Goal: Contribute content: Add original content to the website for others to see

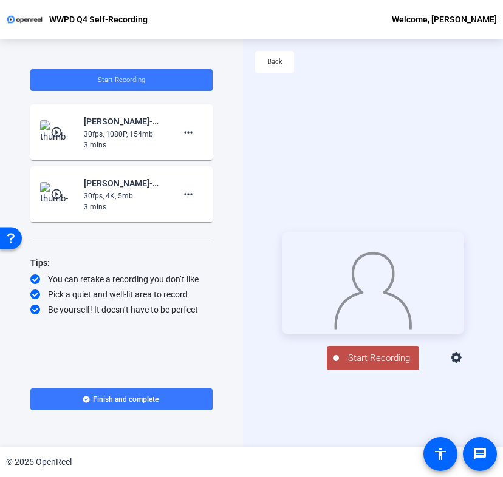
click at [351, 366] on span "Start Recording" at bounding box center [379, 359] width 80 height 14
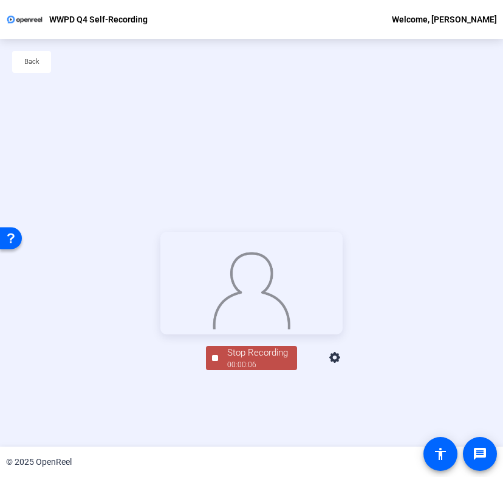
click at [235, 370] on div "00:00:06" at bounding box center [257, 364] width 61 height 11
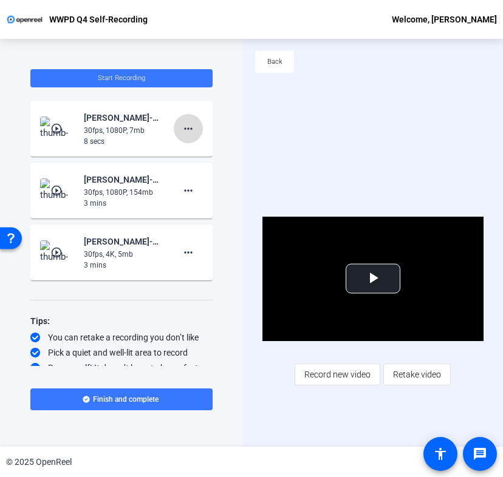
click at [174, 122] on span at bounding box center [188, 128] width 29 height 29
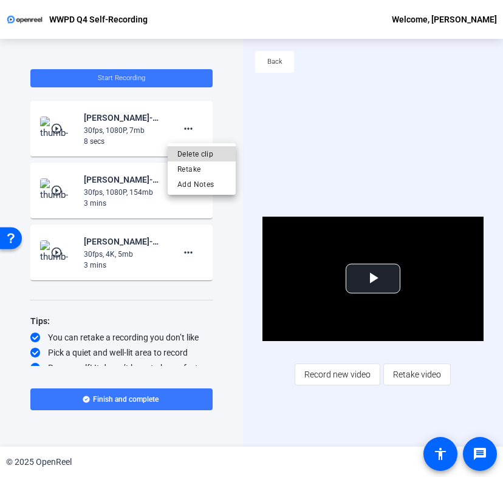
click at [208, 156] on span "Delete clip" at bounding box center [201, 154] width 49 height 15
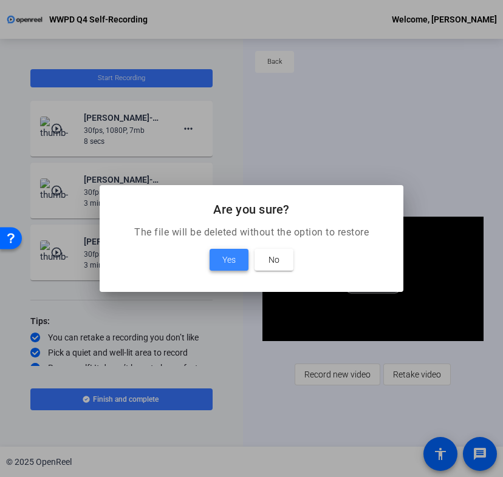
click at [226, 248] on span at bounding box center [228, 259] width 39 height 29
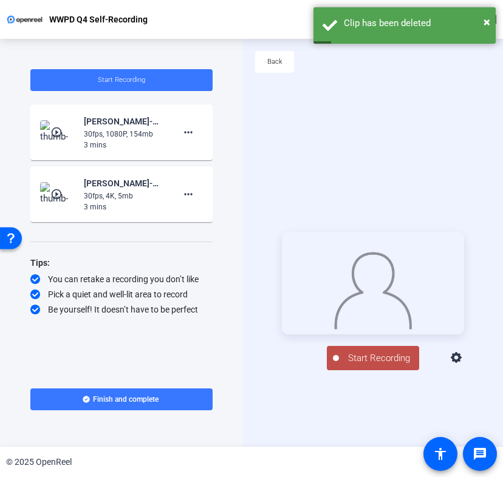
click at [464, 365] on icon at bounding box center [456, 358] width 15 height 15
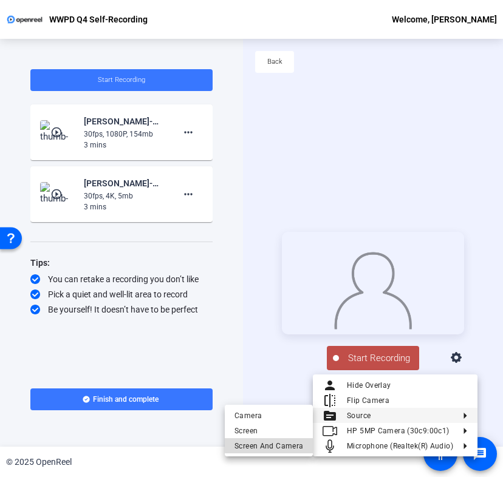
click at [274, 445] on span "Screen And Camera" at bounding box center [268, 446] width 69 height 15
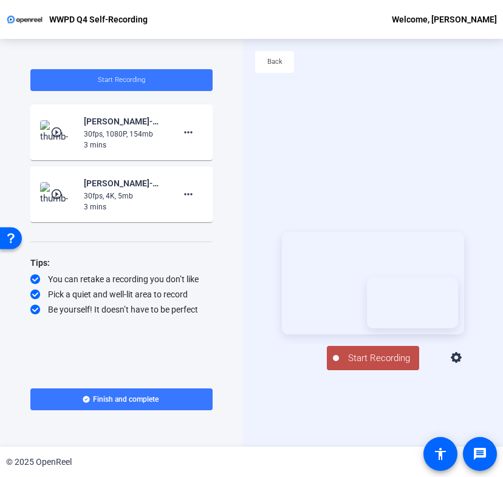
click at [361, 366] on span "Start Recording" at bounding box center [379, 359] width 80 height 14
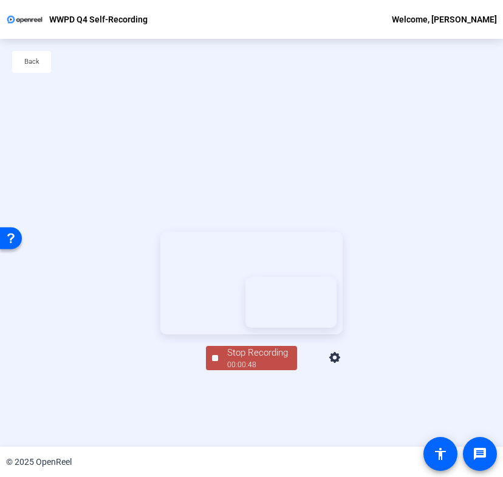
click at [277, 370] on div "00:00:48" at bounding box center [257, 364] width 61 height 11
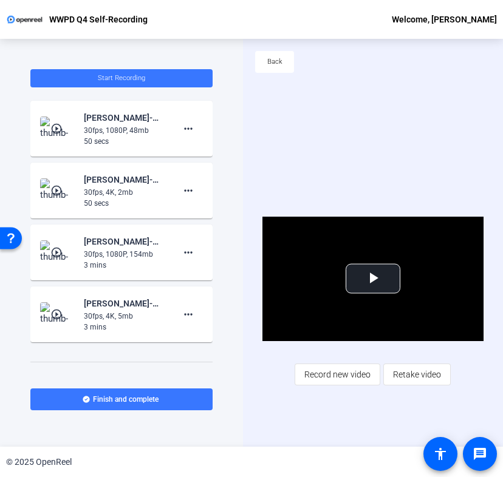
click at [235, 123] on div "Start Recording play_circle_outline [PERSON_NAME]-WWPD Q4-WWPD Q4 Self-Recordin…" at bounding box center [121, 243] width 243 height 408
click at [186, 133] on mat-icon "more_horiz" at bounding box center [188, 128] width 15 height 15
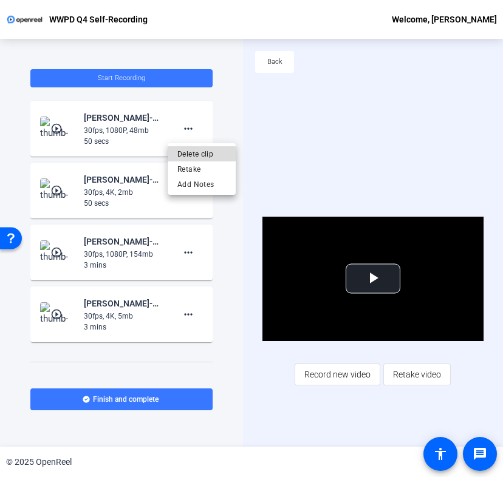
click at [205, 157] on span "Delete clip" at bounding box center [201, 154] width 49 height 15
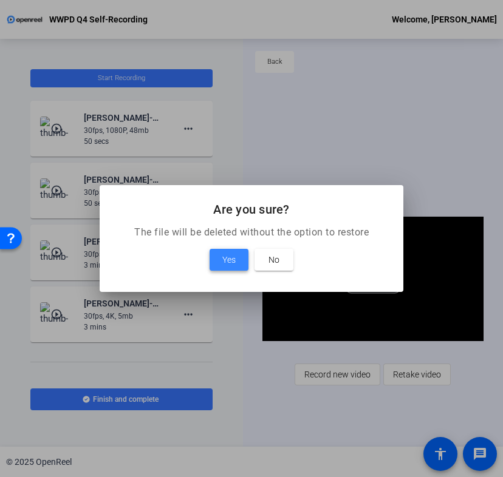
click at [221, 245] on span at bounding box center [228, 259] width 39 height 29
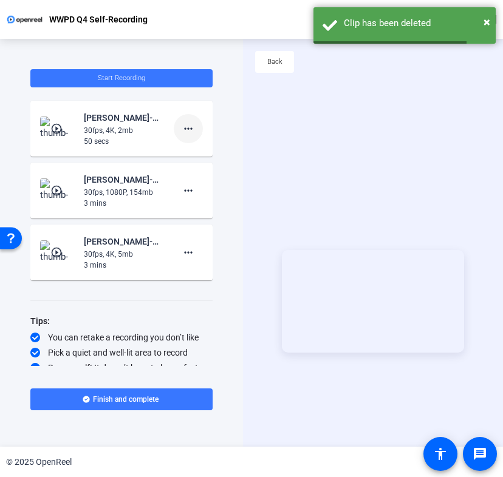
click at [185, 128] on mat-icon "more_horiz" at bounding box center [188, 128] width 15 height 15
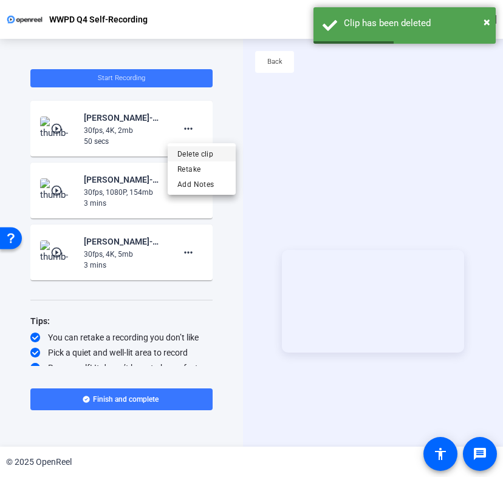
click at [219, 152] on span "Delete clip" at bounding box center [201, 154] width 49 height 15
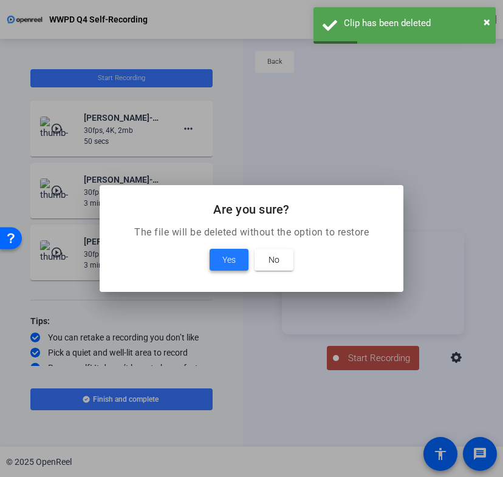
click at [220, 259] on span at bounding box center [228, 259] width 39 height 29
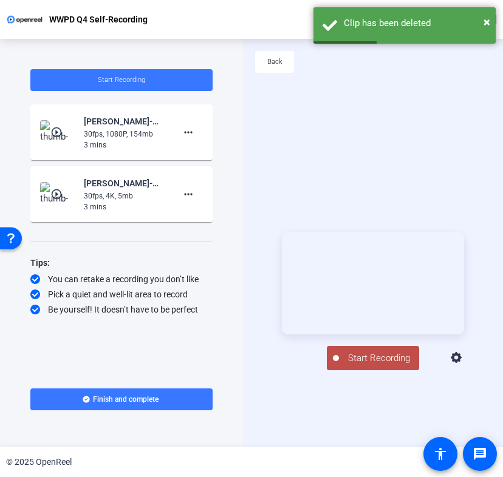
click at [464, 366] on icon at bounding box center [456, 358] width 15 height 15
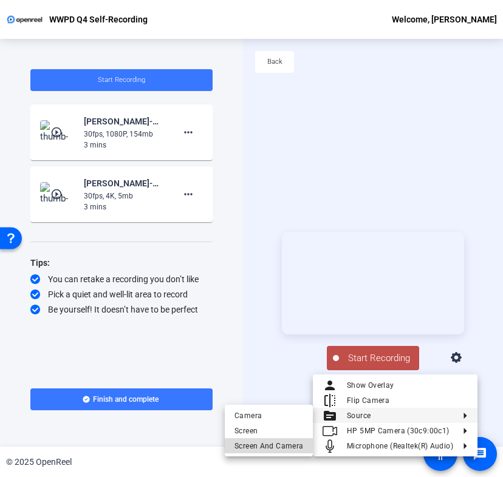
click at [296, 449] on span "Screen And Camera" at bounding box center [268, 446] width 69 height 15
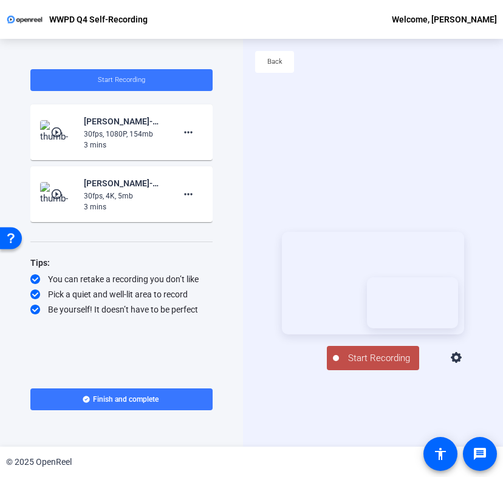
click at [354, 364] on span "Start Recording" at bounding box center [379, 359] width 80 height 14
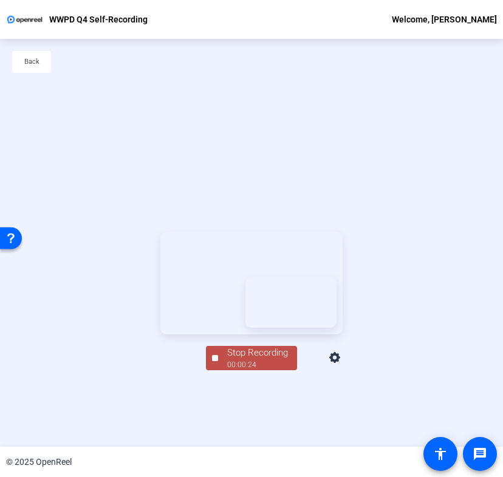
click at [233, 370] on div "00:00:24" at bounding box center [257, 364] width 61 height 11
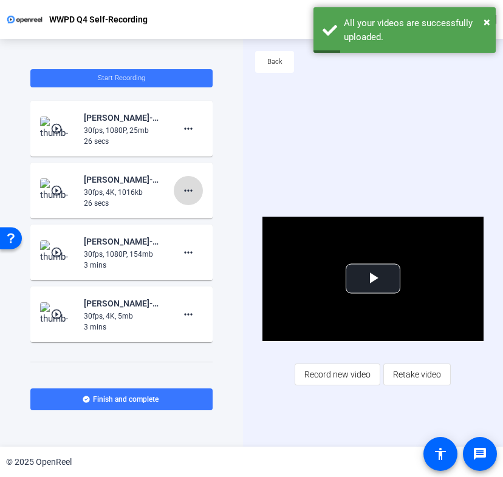
click at [186, 195] on mat-icon "more_horiz" at bounding box center [188, 190] width 15 height 15
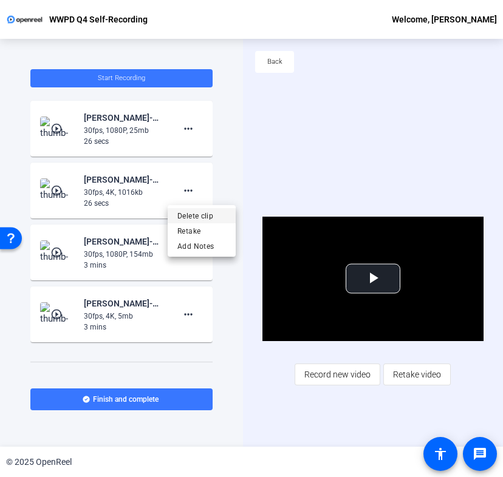
click at [221, 214] on span "Delete clip" at bounding box center [201, 216] width 49 height 15
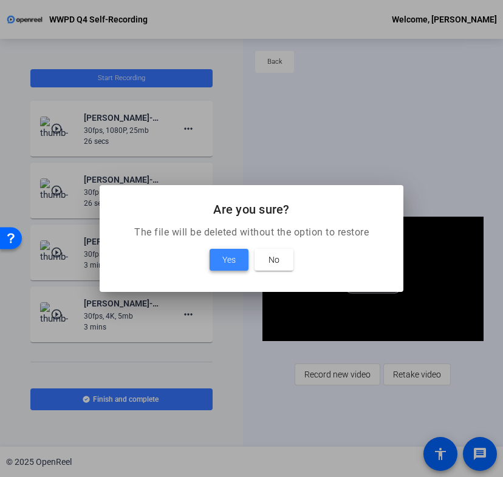
click at [223, 248] on span at bounding box center [228, 259] width 39 height 29
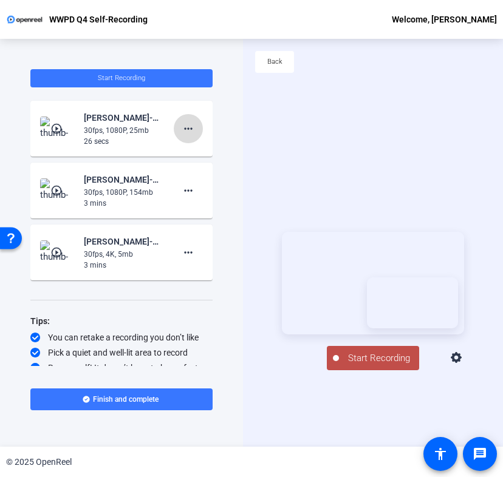
click at [185, 128] on mat-icon "more_horiz" at bounding box center [188, 128] width 15 height 15
click at [202, 155] on span "Delete clip" at bounding box center [201, 154] width 49 height 15
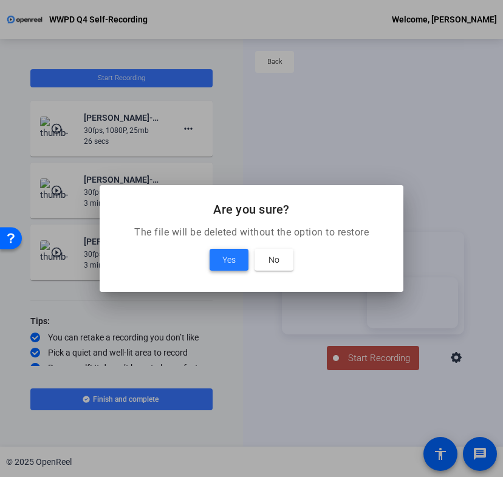
click at [226, 270] on span at bounding box center [228, 259] width 39 height 29
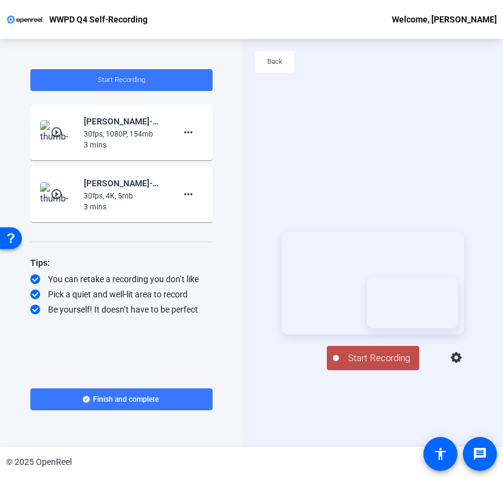
click at [240, 305] on div "Start Recording play_circle_outline [PERSON_NAME]-WWPD Q4-WWPD Q4 Self-Recordin…" at bounding box center [121, 243] width 243 height 408
click at [339, 366] on span "Start Recording" at bounding box center [379, 359] width 80 height 14
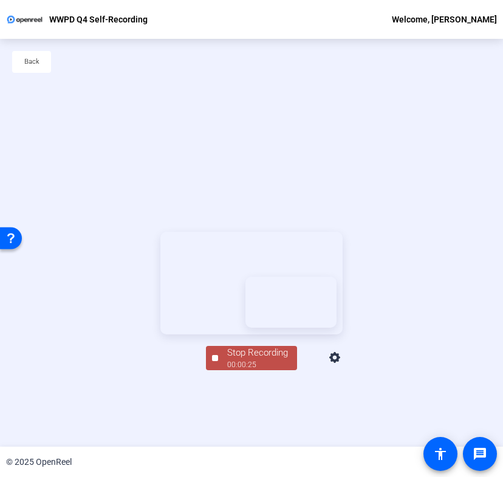
click at [222, 371] on span "Stop Recording 00:00:25" at bounding box center [257, 358] width 79 height 25
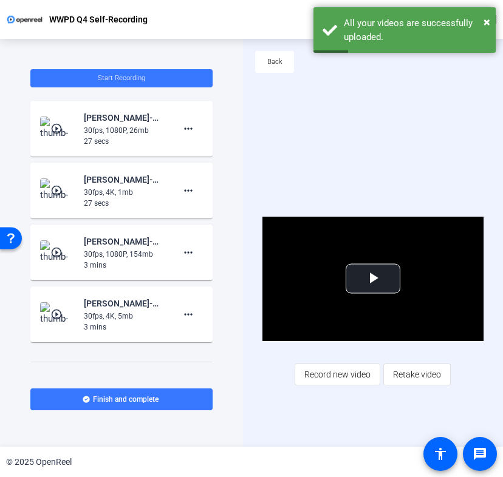
click at [260, 368] on div "Video Player is loading. Play Video Play Mute Current Time 0:00 / Duration 0:27…" at bounding box center [373, 301] width 260 height 408
click at [181, 185] on mat-icon "more_horiz" at bounding box center [188, 190] width 15 height 15
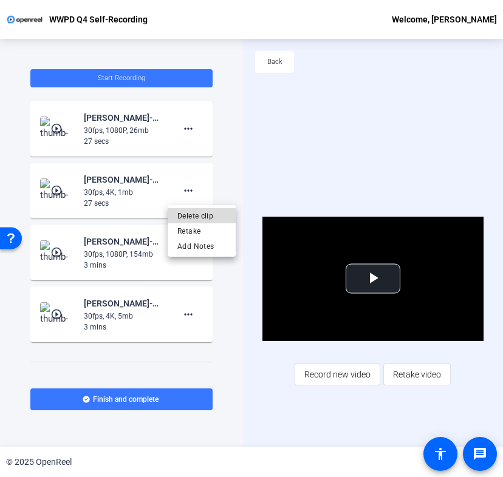
click at [201, 218] on span "Delete clip" at bounding box center [201, 216] width 49 height 15
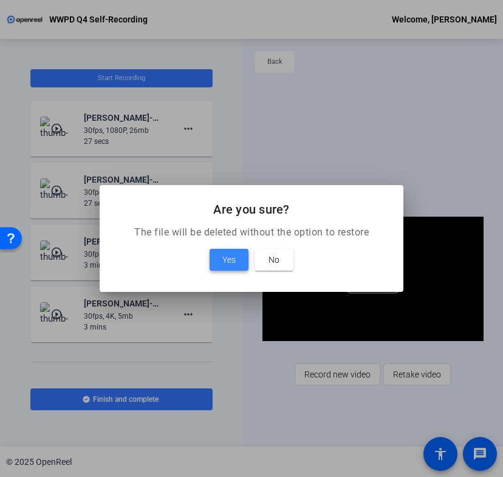
click at [236, 256] on span at bounding box center [228, 259] width 39 height 29
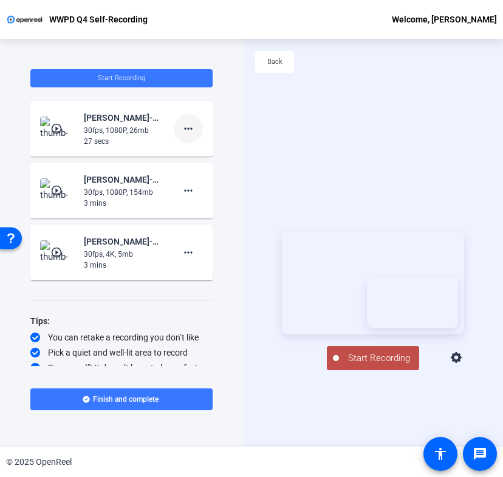
click at [183, 124] on mat-icon "more_horiz" at bounding box center [188, 128] width 15 height 15
click at [208, 151] on span "Delete clip" at bounding box center [201, 154] width 49 height 15
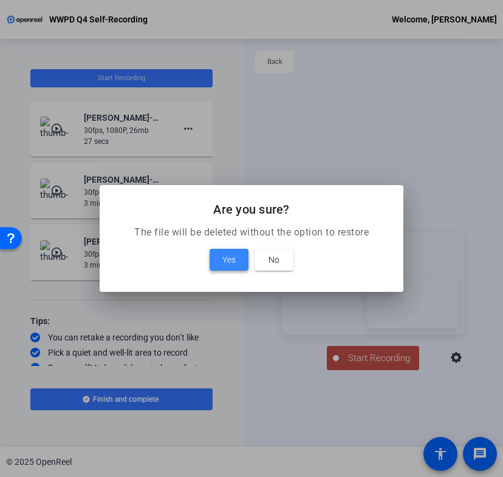
click at [240, 259] on span at bounding box center [228, 259] width 39 height 29
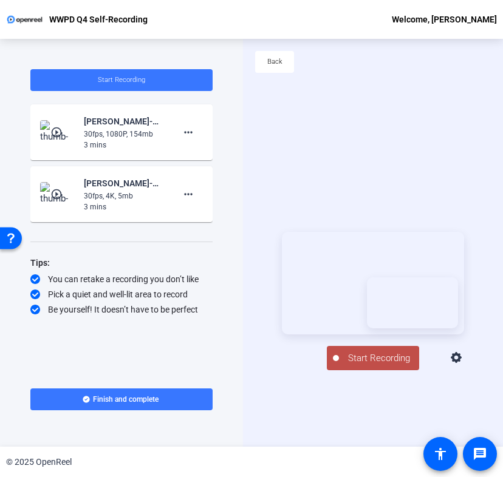
click at [350, 366] on span "Start Recording" at bounding box center [379, 359] width 80 height 14
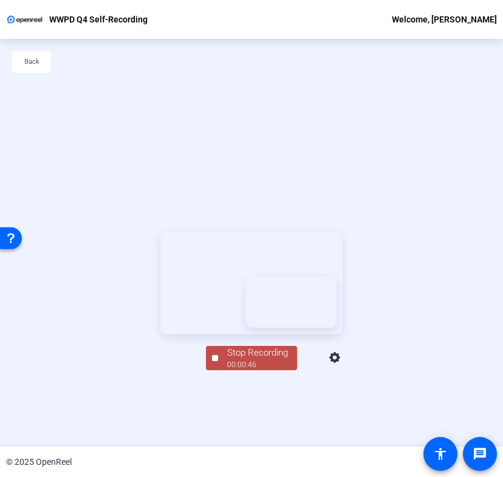
click at [227, 370] on div "00:00:46" at bounding box center [257, 364] width 61 height 11
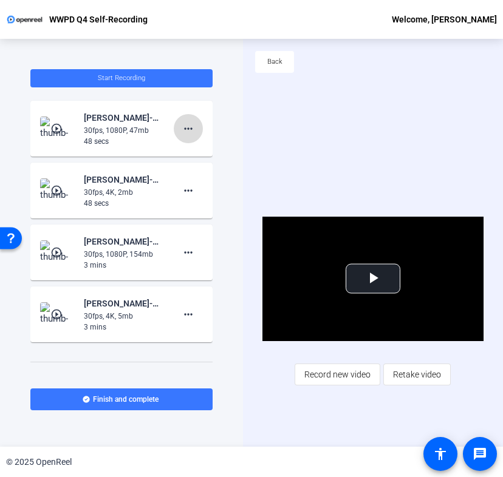
click at [182, 137] on span at bounding box center [188, 128] width 29 height 29
click at [203, 152] on span "Delete clip" at bounding box center [201, 154] width 49 height 15
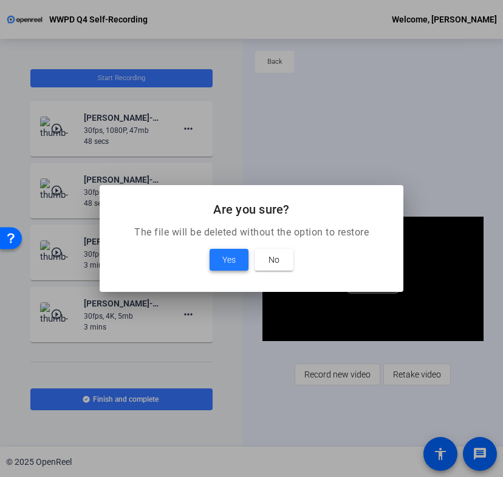
click at [203, 152] on div at bounding box center [251, 238] width 503 height 477
click at [233, 254] on span "Yes" at bounding box center [228, 260] width 13 height 15
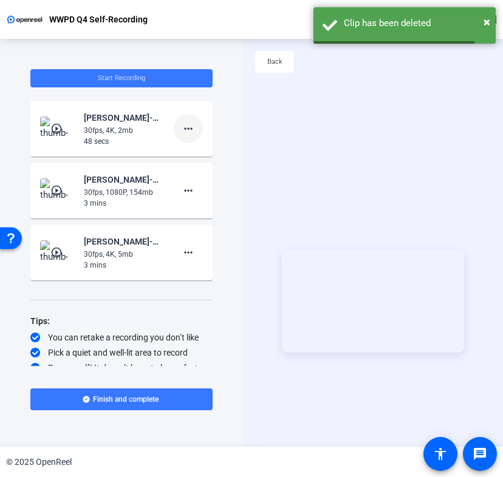
click at [189, 134] on span at bounding box center [188, 128] width 29 height 29
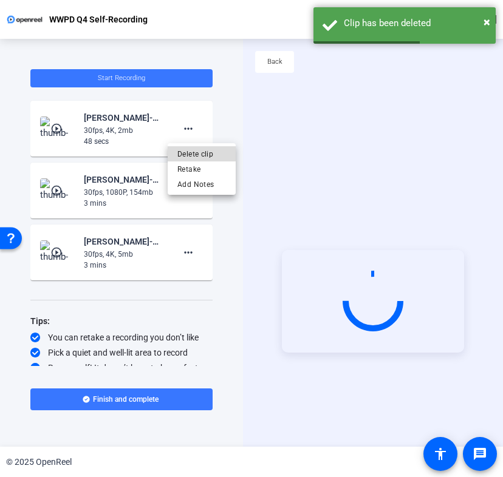
click at [189, 151] on span "Delete clip" at bounding box center [201, 154] width 49 height 15
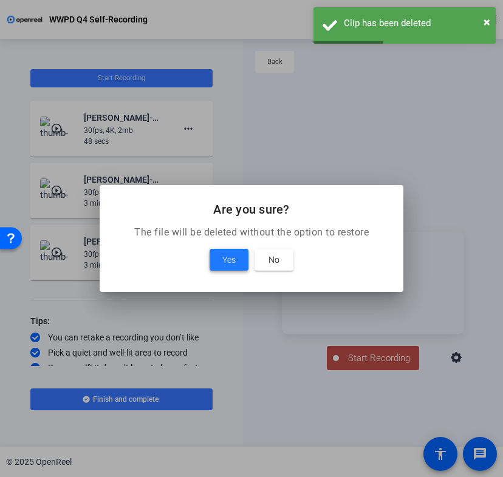
click at [224, 259] on span "Yes" at bounding box center [228, 260] width 13 height 15
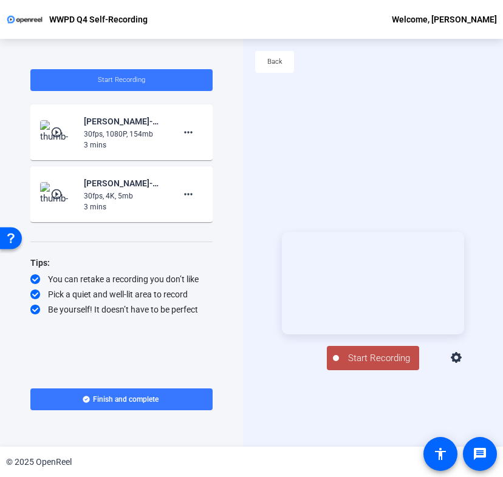
click at [362, 301] on video at bounding box center [373, 283] width 182 height 103
click at [464, 366] on icon at bounding box center [456, 358] width 15 height 15
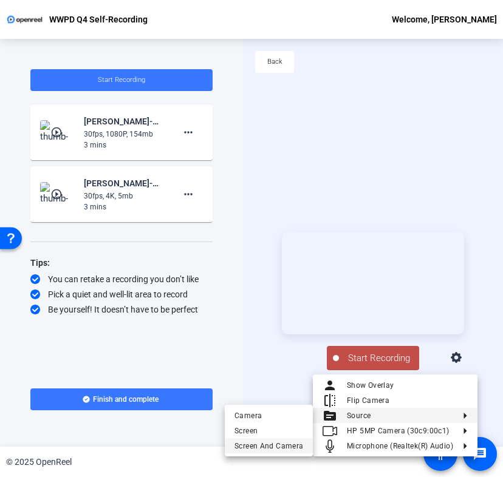
click at [287, 449] on span "Screen And Camera" at bounding box center [268, 446] width 69 height 15
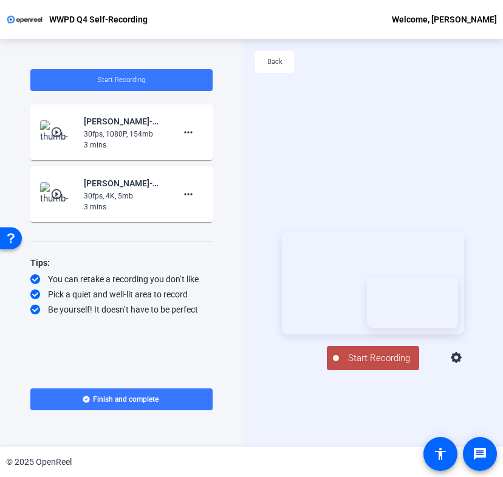
click at [363, 366] on span "Start Recording" at bounding box center [379, 359] width 80 height 14
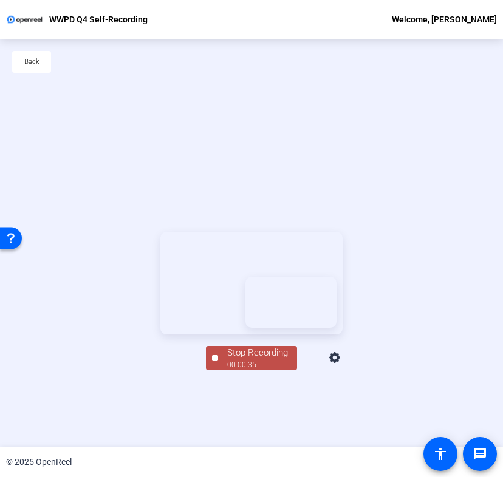
click at [249, 360] on div "Stop Recording" at bounding box center [257, 353] width 61 height 14
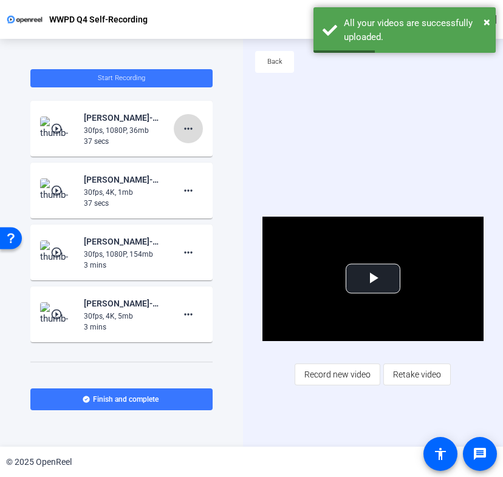
click at [186, 129] on mat-icon "more_horiz" at bounding box center [188, 128] width 15 height 15
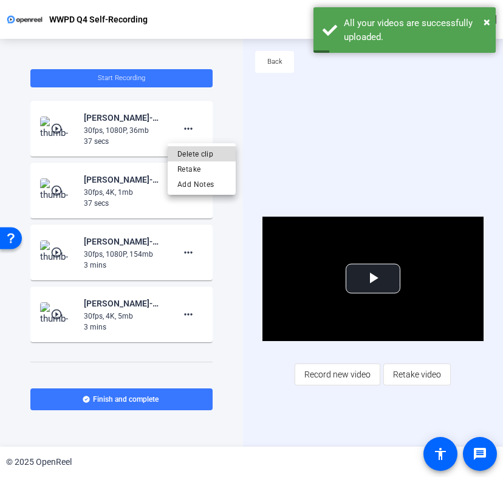
click at [206, 155] on span "Delete clip" at bounding box center [201, 154] width 49 height 15
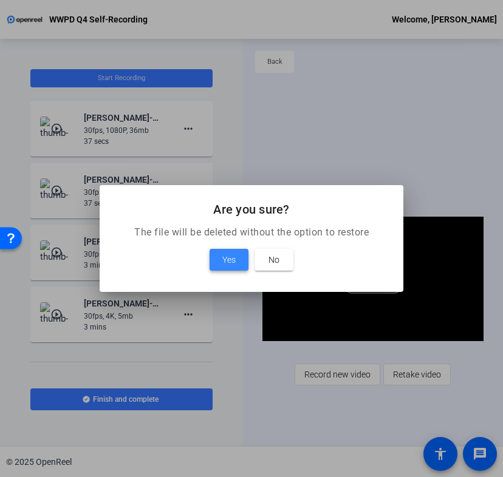
click at [223, 263] on span "Yes" at bounding box center [228, 260] width 13 height 15
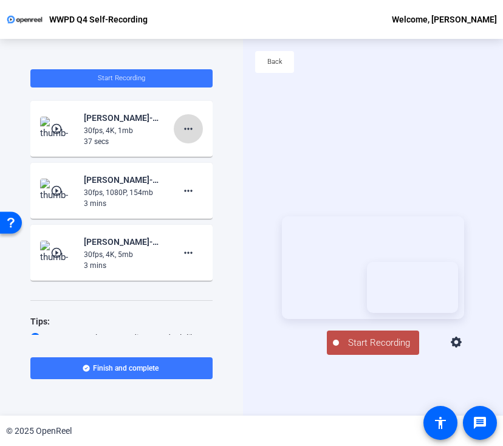
click at [185, 128] on mat-icon "more_horiz" at bounding box center [188, 128] width 15 height 15
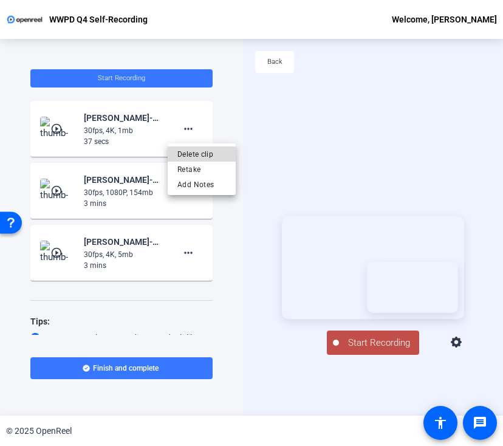
click at [211, 154] on span "Delete clip" at bounding box center [201, 154] width 49 height 15
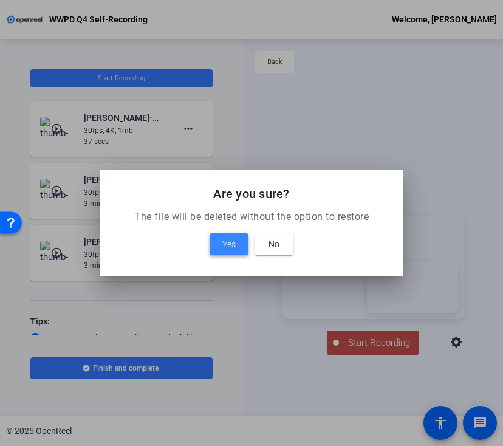
click at [230, 247] on span "Yes" at bounding box center [228, 244] width 13 height 15
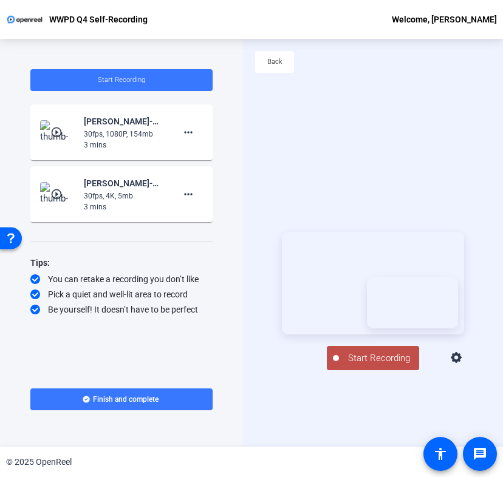
click at [361, 362] on span "Start Recording" at bounding box center [379, 359] width 80 height 14
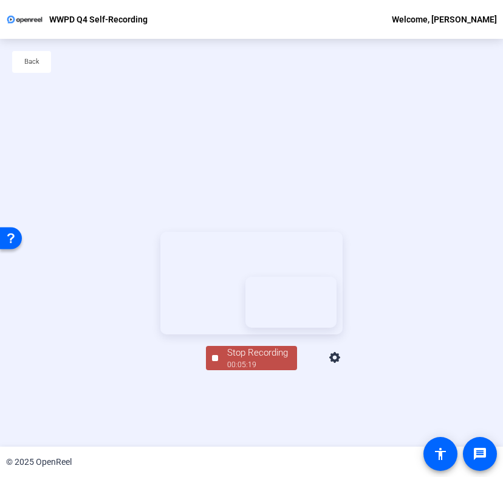
click at [322, 370] on div "Stop Recording 00:05:19 Screen And Camera" at bounding box center [251, 357] width 182 height 27
click at [212, 361] on div at bounding box center [215, 358] width 6 height 6
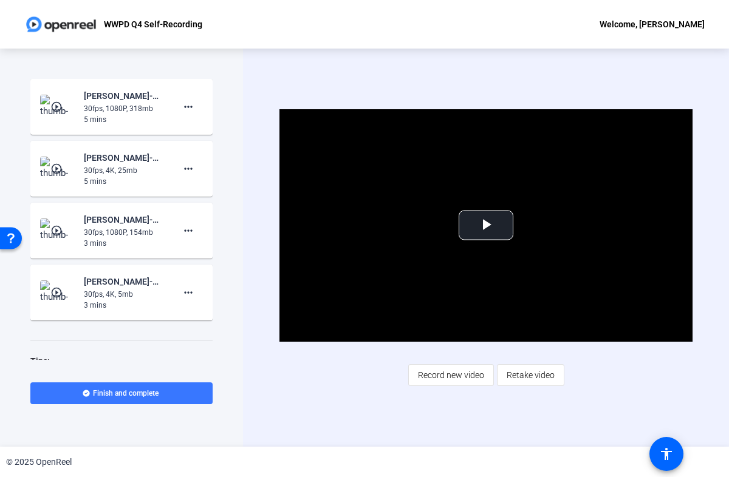
click at [256, 332] on div "Video Player is loading. Play Video Play Mute Current Time 0:00 / Duration 5:25…" at bounding box center [486, 248] width 486 height 398
click at [469, 382] on span "Record new video" at bounding box center [451, 375] width 66 height 23
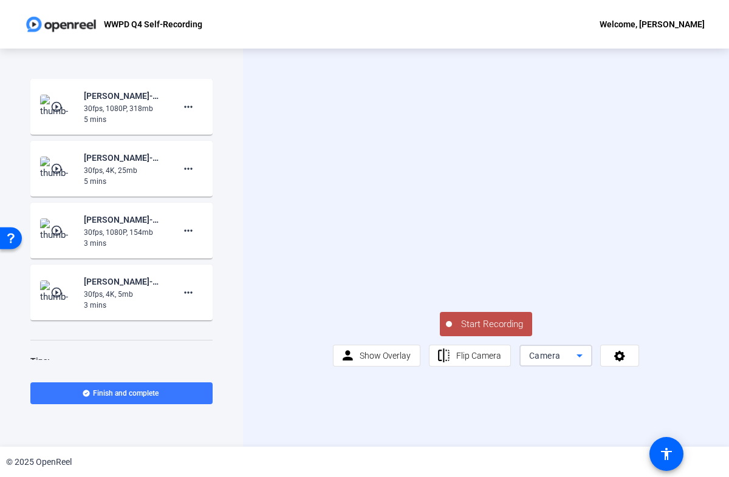
click at [502, 363] on div "Camera" at bounding box center [552, 356] width 47 height 15
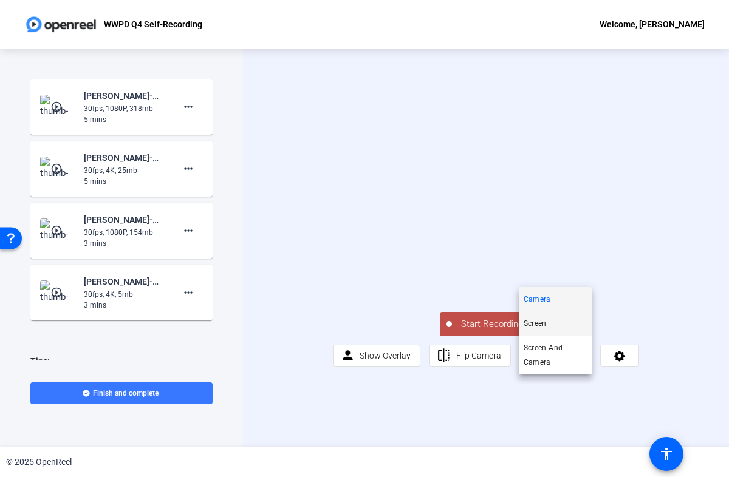
click at [502, 325] on mat-option "Screen" at bounding box center [555, 323] width 73 height 24
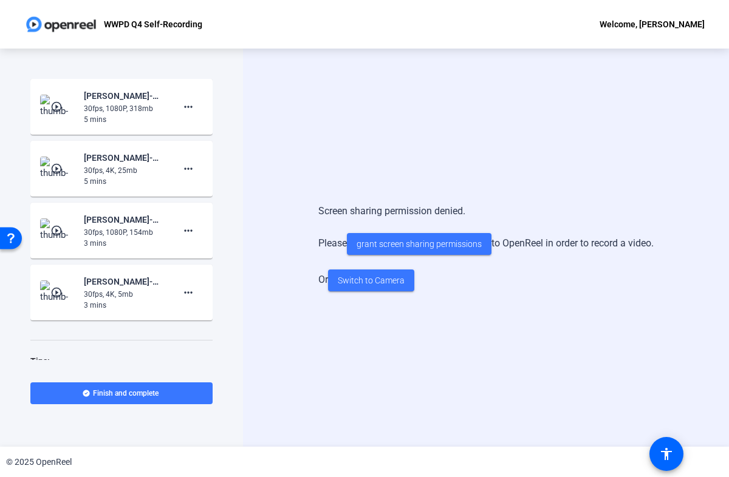
click at [495, 88] on div "Screen sharing permission denied. Please grant screen sharing permissions to Op…" at bounding box center [486, 248] width 486 height 398
click at [415, 251] on span at bounding box center [419, 244] width 145 height 29
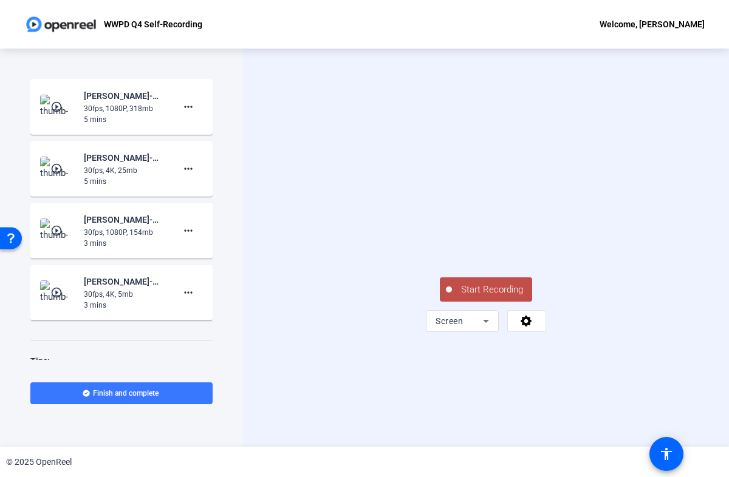
click at [475, 297] on span "Start Recording" at bounding box center [492, 290] width 80 height 14
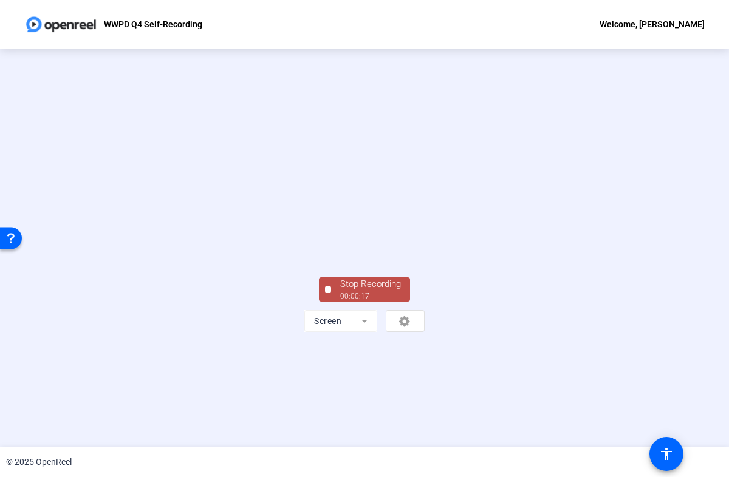
click at [325, 293] on div at bounding box center [328, 290] width 6 height 6
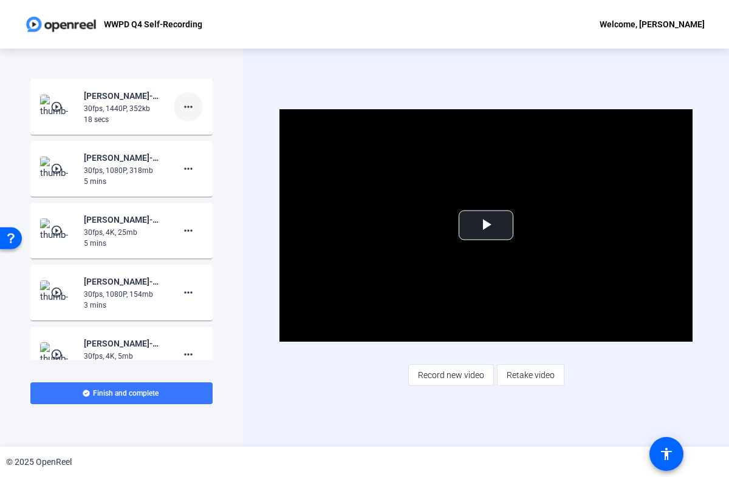
click at [185, 107] on mat-icon "more_horiz" at bounding box center [188, 107] width 15 height 15
click at [210, 132] on span "Delete clip" at bounding box center [201, 132] width 49 height 15
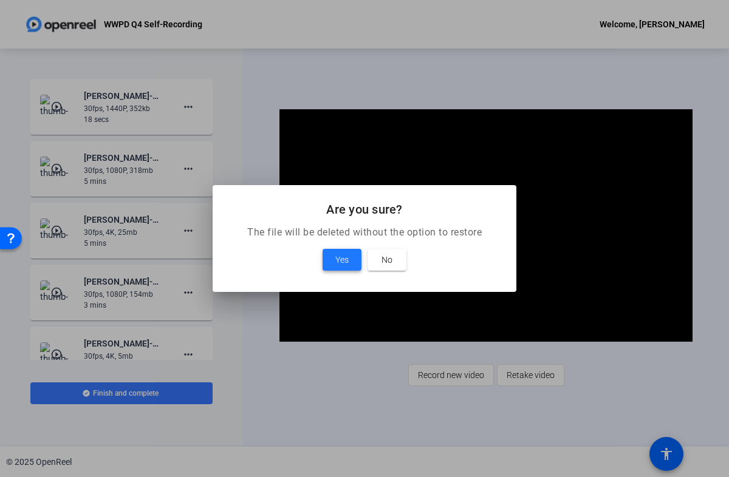
click at [359, 271] on span at bounding box center [341, 259] width 39 height 29
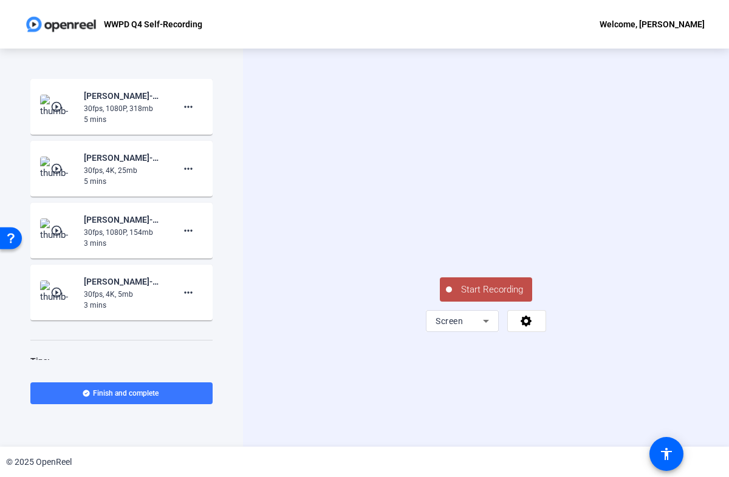
click at [459, 297] on span "Start Recording" at bounding box center [492, 290] width 80 height 14
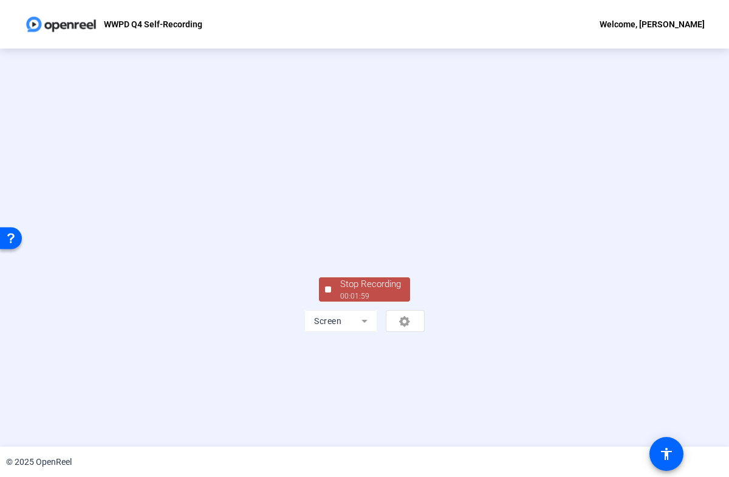
click at [331, 302] on span "Stop Recording 00:01:59" at bounding box center [370, 289] width 79 height 25
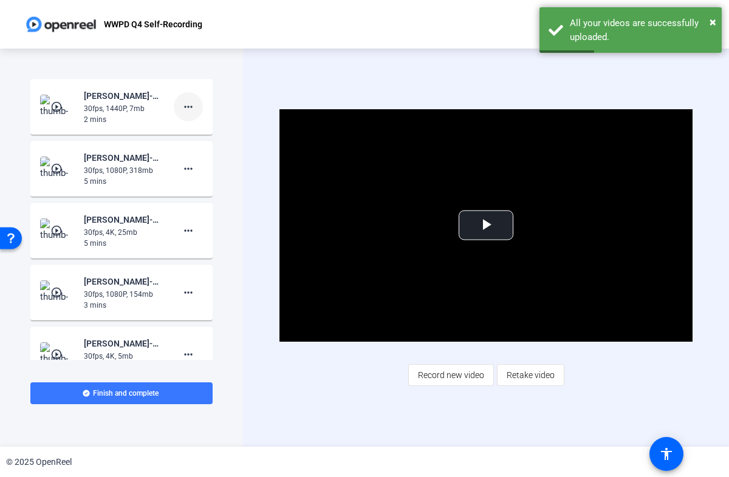
click at [181, 100] on mat-icon "more_horiz" at bounding box center [188, 107] width 15 height 15
click at [205, 133] on span "Delete clip" at bounding box center [201, 132] width 49 height 15
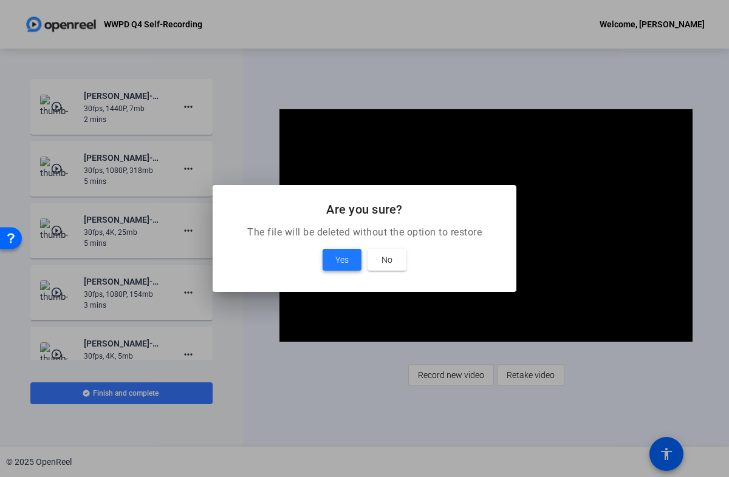
click at [333, 256] on span at bounding box center [341, 259] width 39 height 29
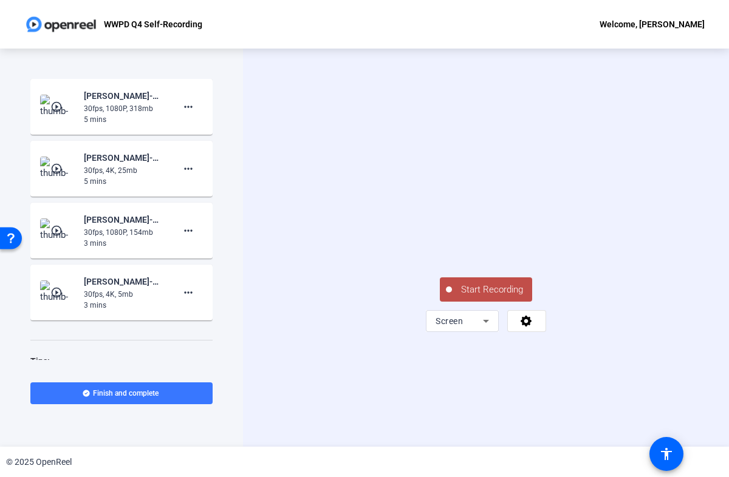
click at [502, 297] on span "Start Recording" at bounding box center [492, 290] width 80 height 14
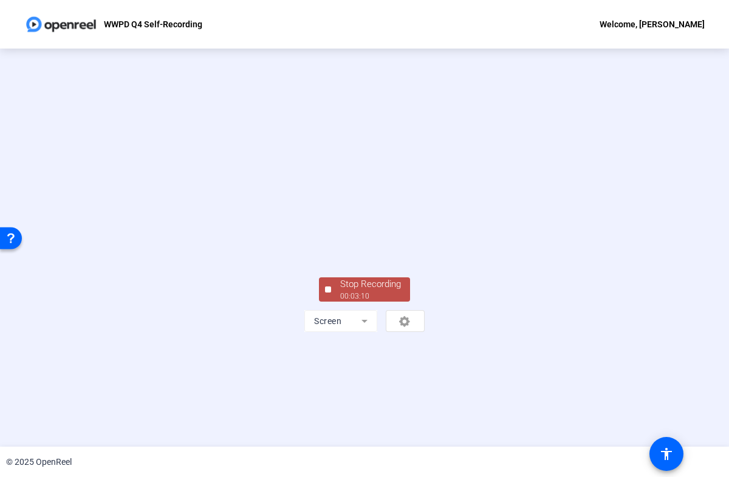
click at [325, 302] on button "Stop Recording 00:03:10" at bounding box center [364, 289] width 91 height 25
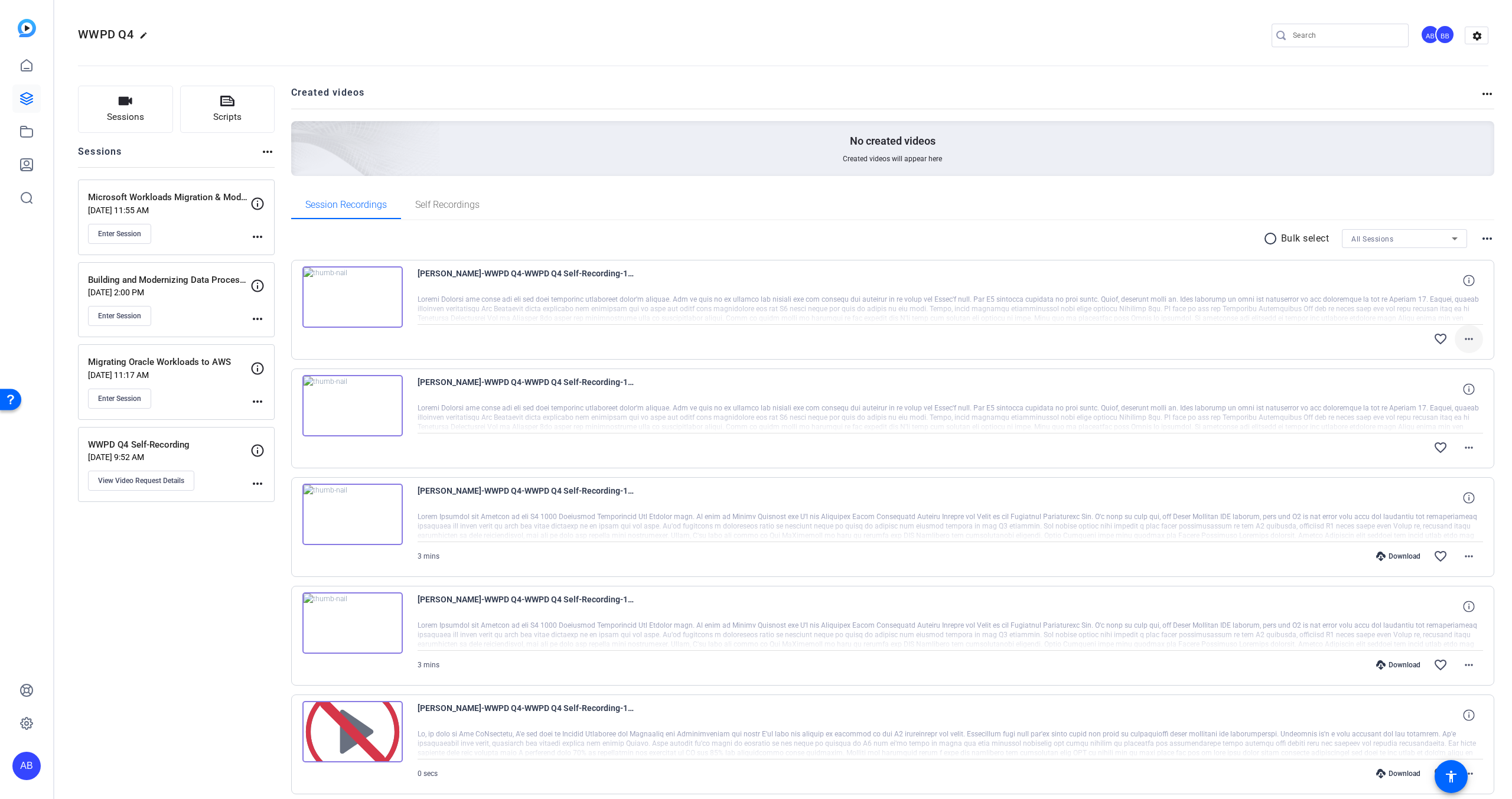
click at [1463, 346] on span at bounding box center [1468, 339] width 28 height 28
click at [1463, 341] on div at bounding box center [756, 399] width 1512 height 799
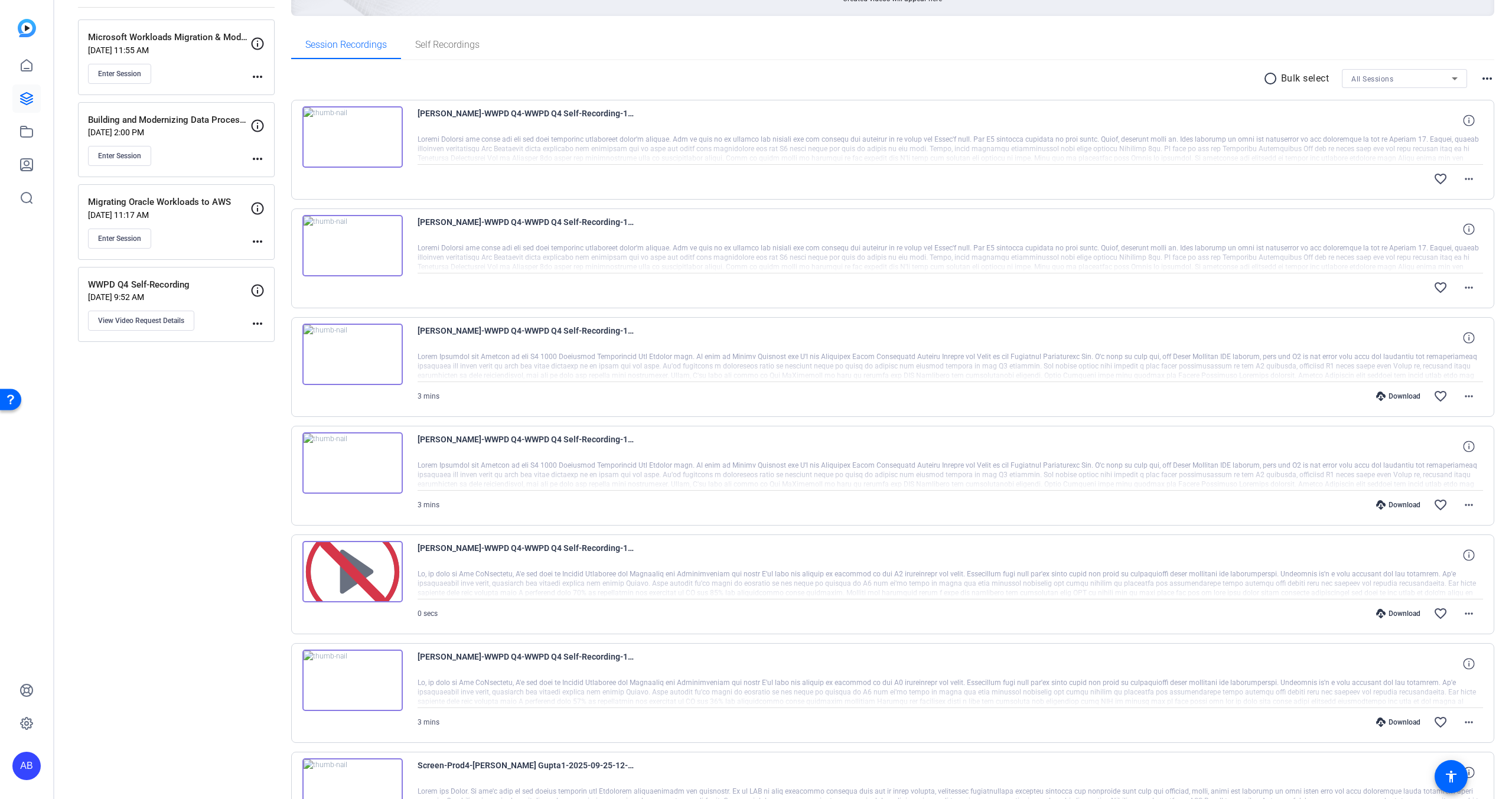
scroll to position [354, 0]
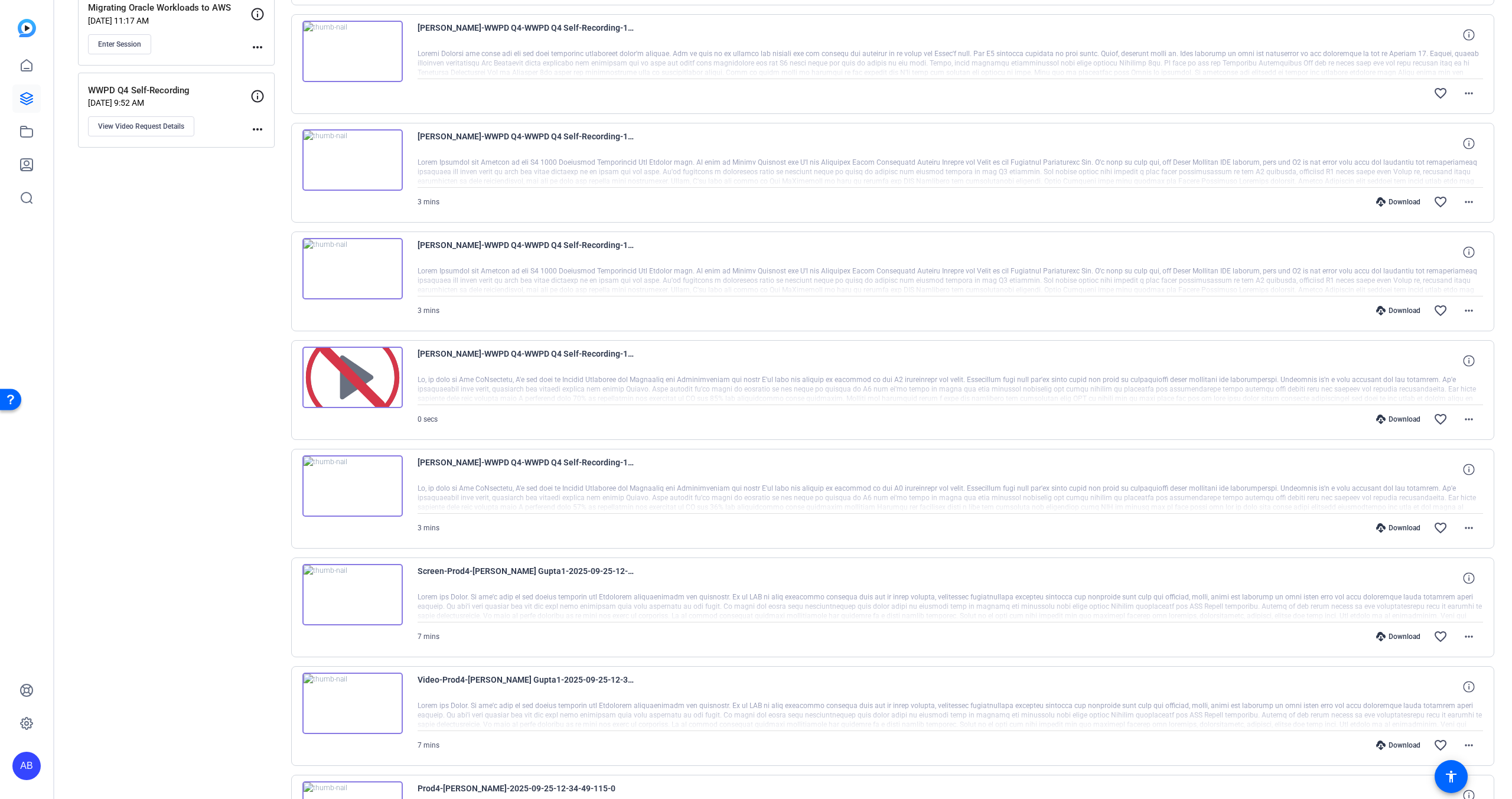
click at [363, 482] on img at bounding box center [352, 486] width 100 height 61
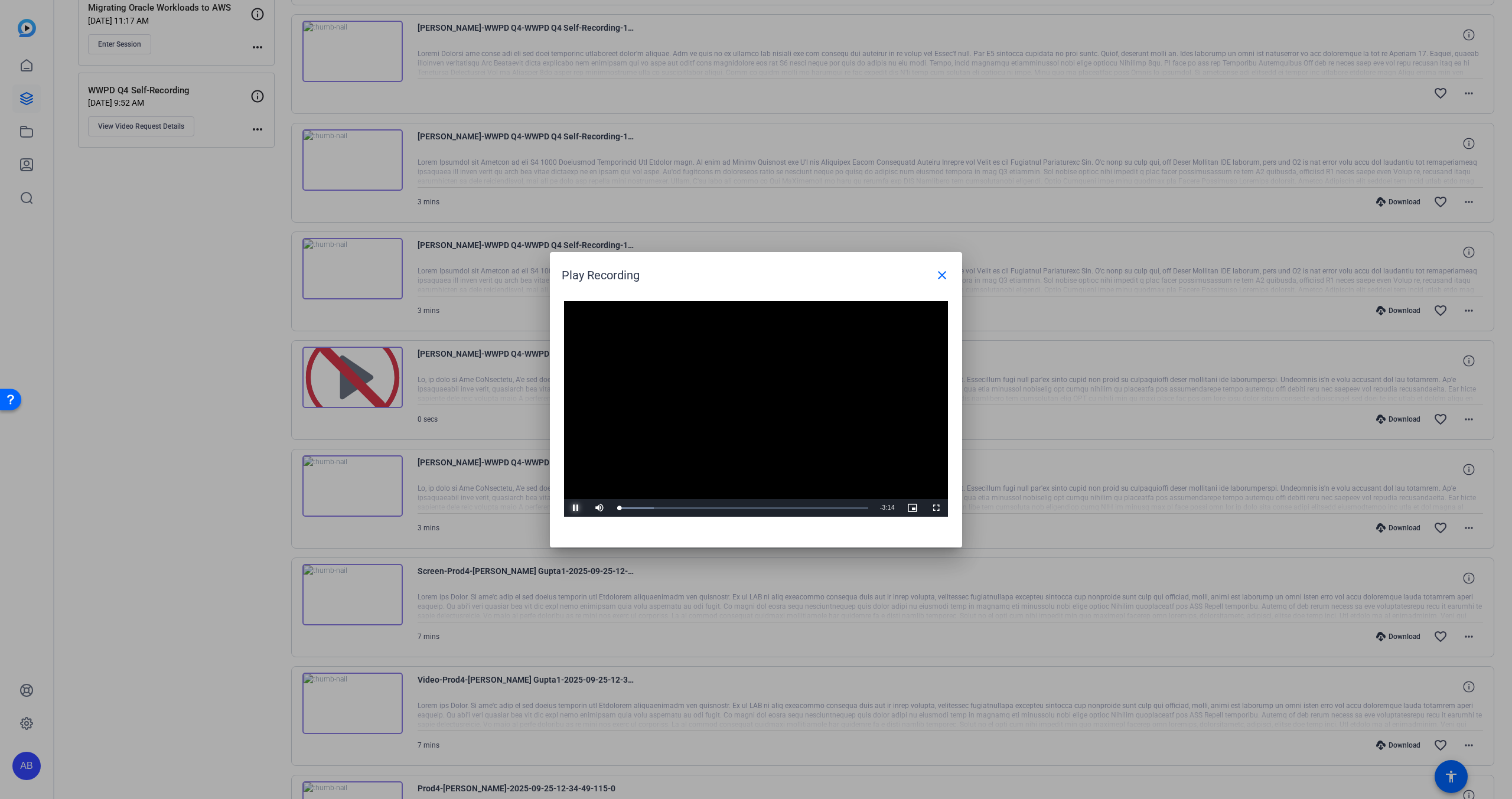
click at [569, 508] on span "Video Player" at bounding box center [576, 508] width 23 height 0
click at [577, 508] on span "Video Player" at bounding box center [576, 508] width 23 height 0
drag, startPoint x: 624, startPoint y: 509, endPoint x: 442, endPoint y: 776, distance: 323.1
click at [624, 509] on div "0:15" at bounding box center [627, 509] width 19 height 2
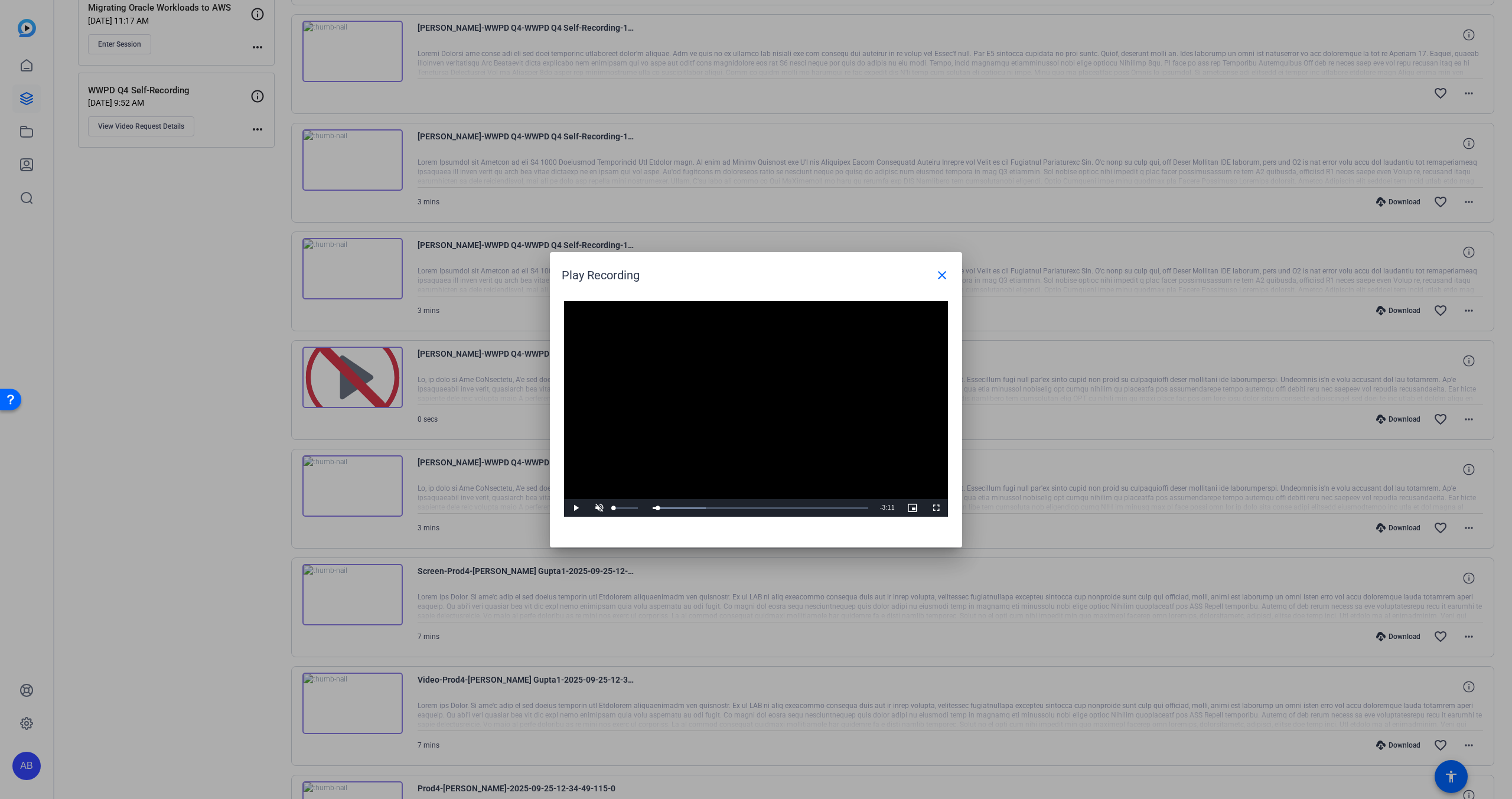
drag, startPoint x: 631, startPoint y: 512, endPoint x: 603, endPoint y: 512, distance: 28.0
click at [603, 512] on div "Unmute 0%" at bounding box center [617, 508] width 59 height 18
drag, startPoint x: 634, startPoint y: 508, endPoint x: 650, endPoint y: 508, distance: 16.0
click at [650, 508] on div "Play Mute 100% Current Time 0:04 / Duration 3:15 Loaded : 24.74% 0:00 0:04 Stre…" at bounding box center [756, 508] width 384 height 18
drag, startPoint x: 632, startPoint y: 509, endPoint x: 621, endPoint y: 508, distance: 11.0
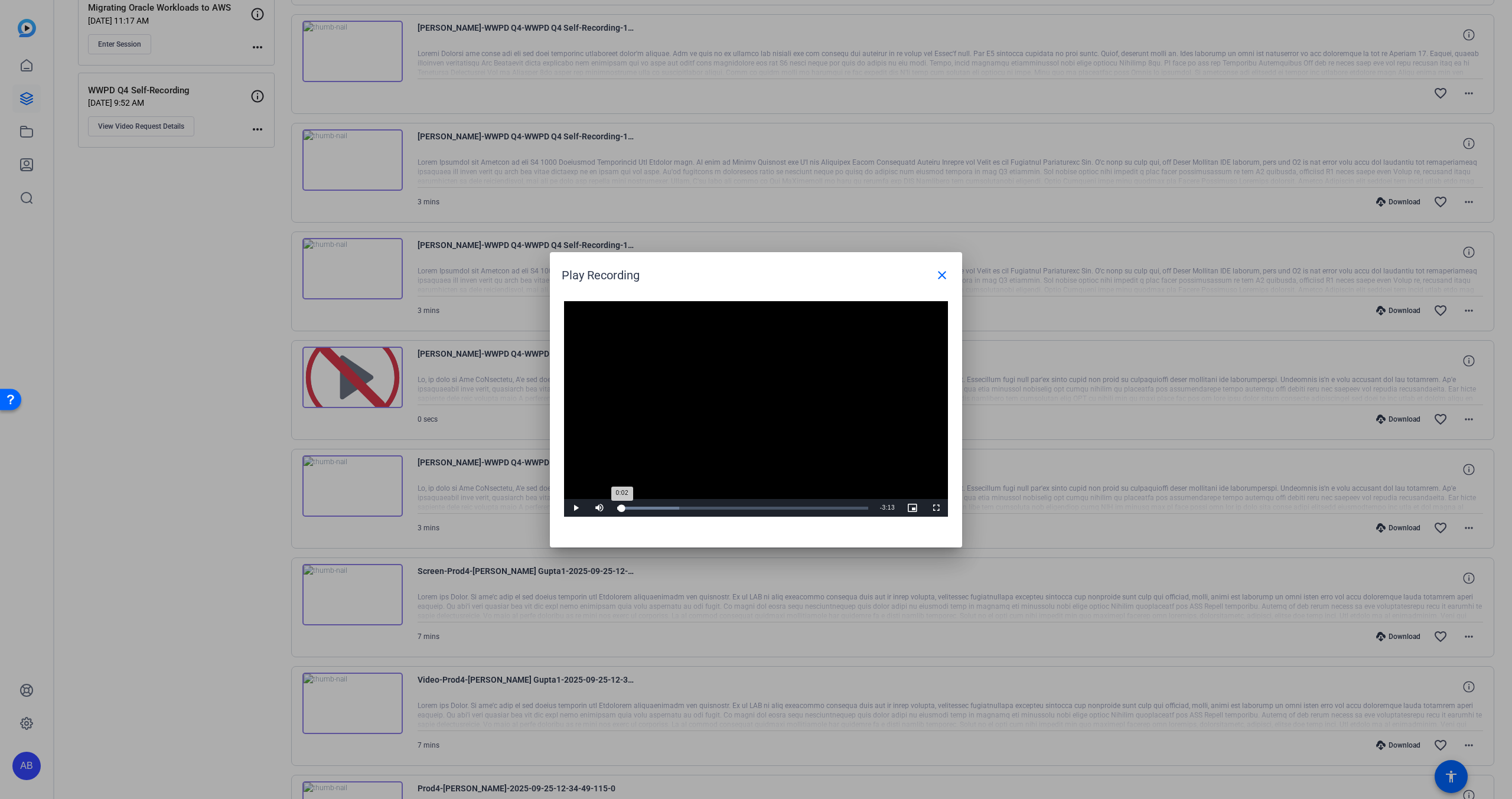
click at [621, 508] on div "Loaded : 24.74% 0:03 0:02" at bounding box center [742, 508] width 251 height 3
click at [621, 508] on div "0:02" at bounding box center [619, 508] width 4 height 3
click at [573, 508] on span "Video Player" at bounding box center [576, 508] width 23 height 0
click at [614, 431] on video "Video Player" at bounding box center [756, 410] width 384 height 216
click at [616, 510] on div "Loaded : 85.64% 0:00 0:00" at bounding box center [742, 508] width 263 height 18
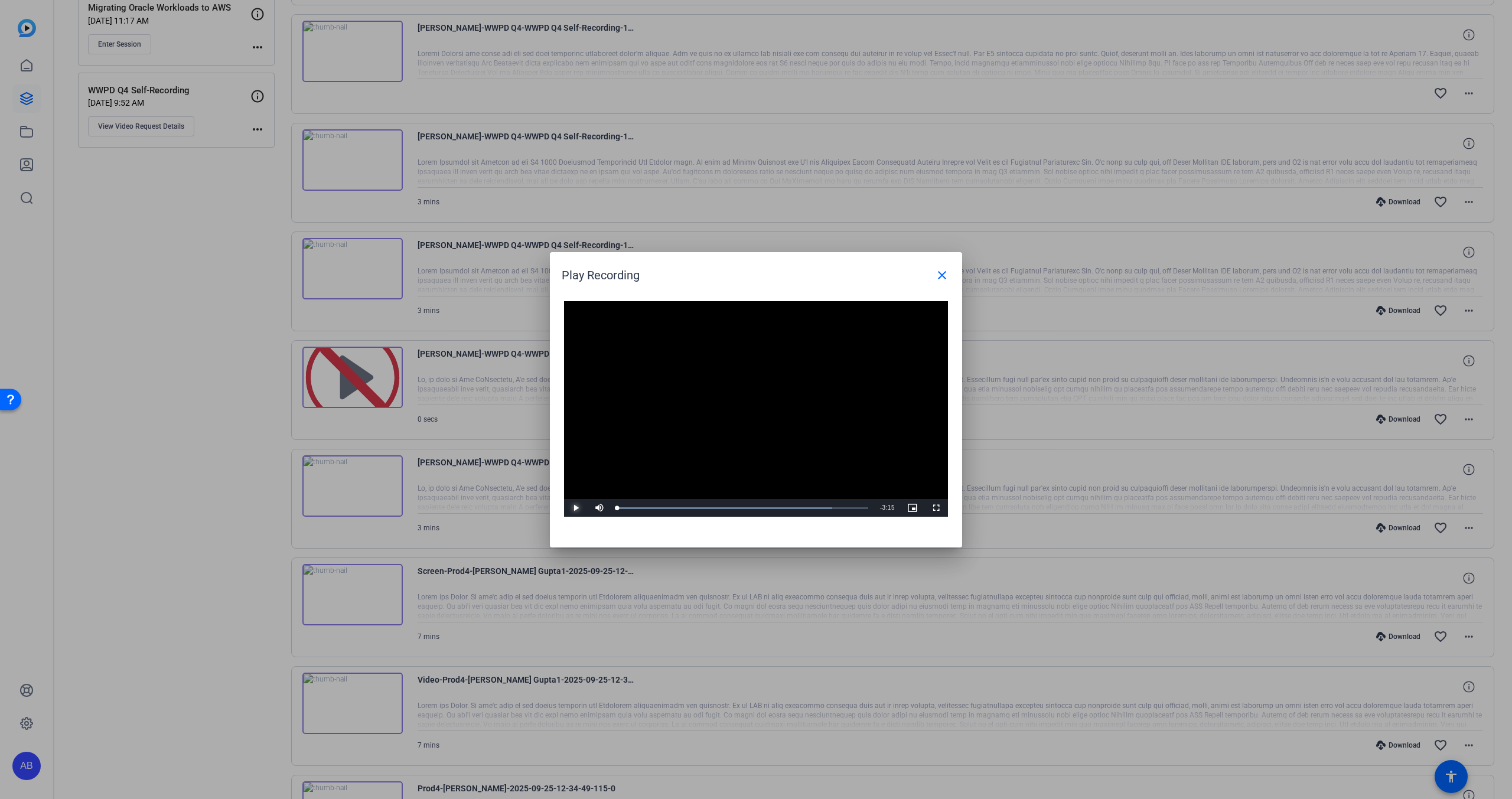
drag, startPoint x: 574, startPoint y: 508, endPoint x: 534, endPoint y: 664, distance: 161.0
click at [574, 508] on span "Video Player" at bounding box center [576, 508] width 23 height 0
click at [939, 278] on mat-icon "close" at bounding box center [942, 275] width 15 height 15
